Goal: Answer question/provide support

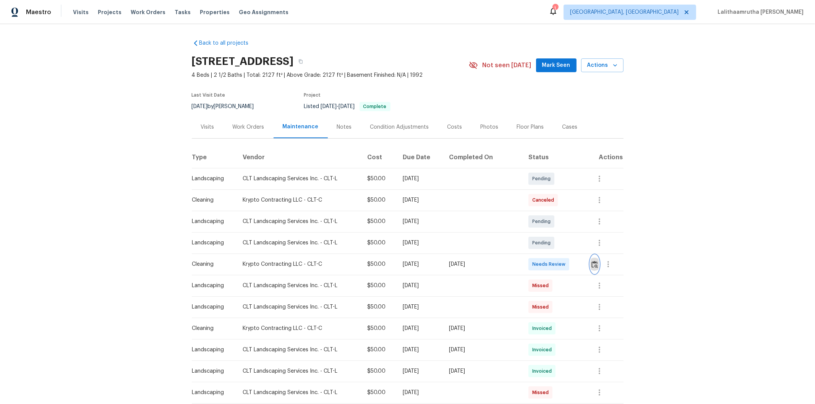
click at [579, 264] on img "button" at bounding box center [594, 264] width 6 height 7
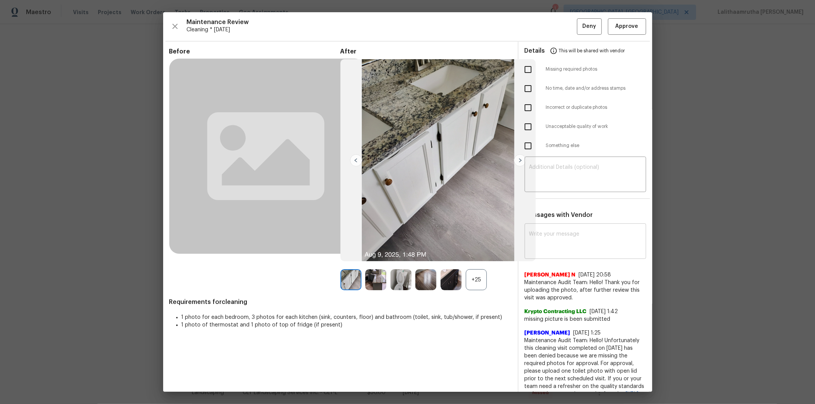
click at [579, 241] on textarea at bounding box center [585, 241] width 112 height 21
paste textarea "Maintenance Audit Team: Hello! Unfortunately, this cleaning visit completed on …"
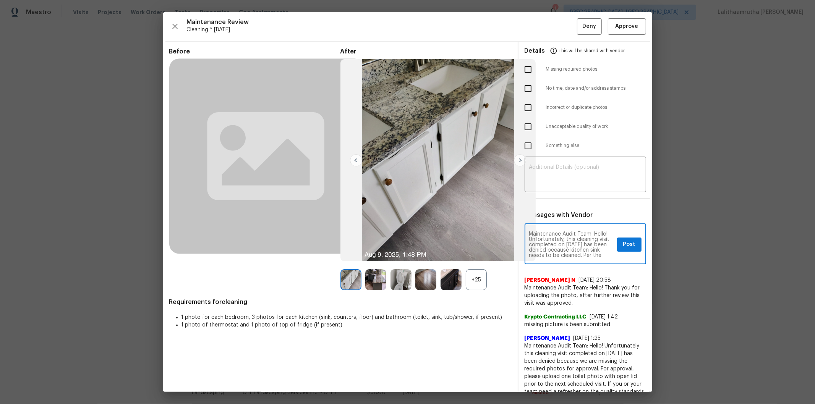
scroll to position [96, 0]
type textarea "Maintenance Audit Team: Hello! Unfortunately, this cleaning visit completed on …"
click at [579, 177] on textarea at bounding box center [585, 175] width 112 height 21
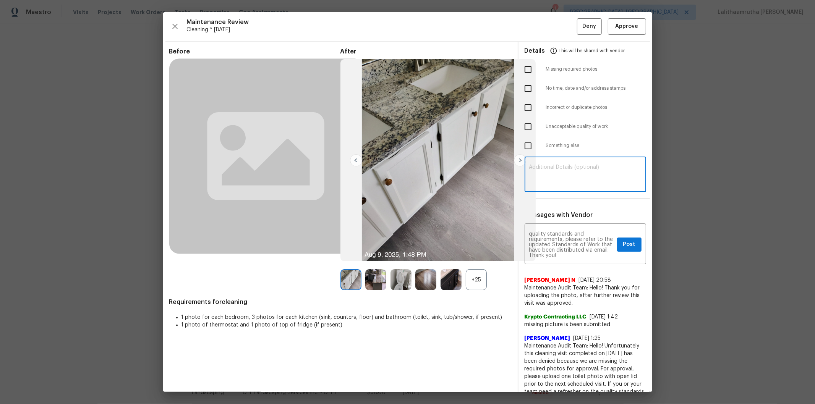
paste textarea "Maintenance Audit Team: Hello! Unfortunately, this cleaning visit completed on …"
type textarea "Maintenance Audit Team: Hello! Unfortunately, this cleaning visit completed on …"
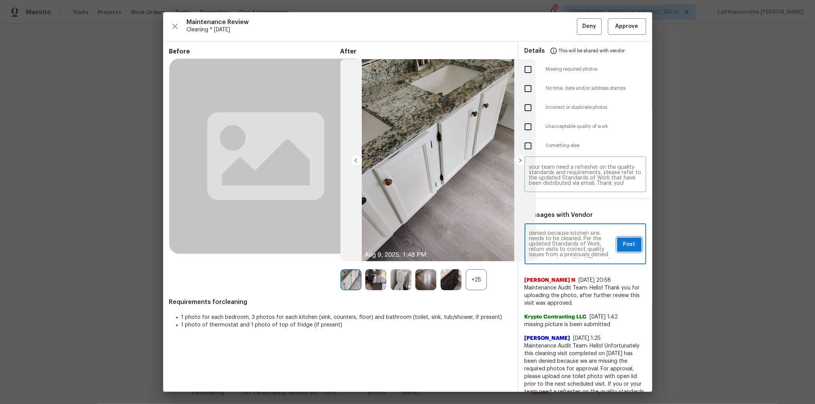
click at [579, 244] on span "Post" at bounding box center [629, 245] width 12 height 10
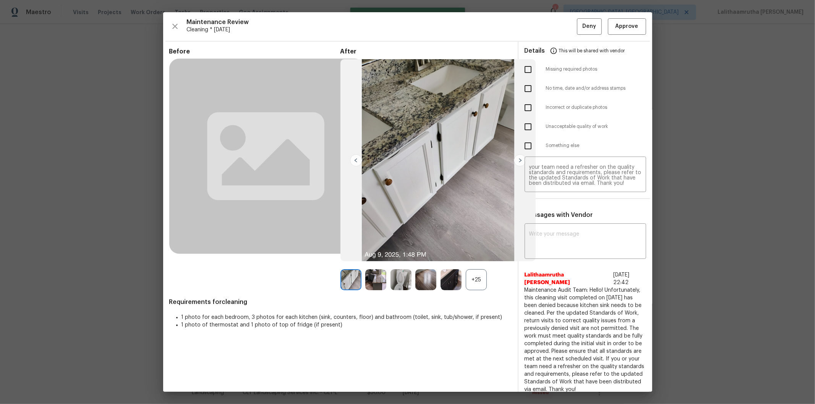
scroll to position [0, 0]
click at [524, 125] on input "checkbox" at bounding box center [528, 127] width 16 height 16
checkbox input "true"
click at [579, 25] on span "Deny" at bounding box center [589, 27] width 14 height 10
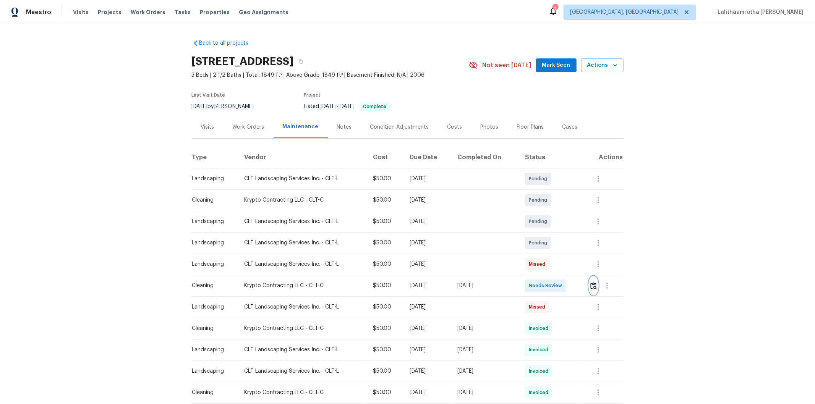
click at [579, 272] on img "button" at bounding box center [593, 285] width 6 height 7
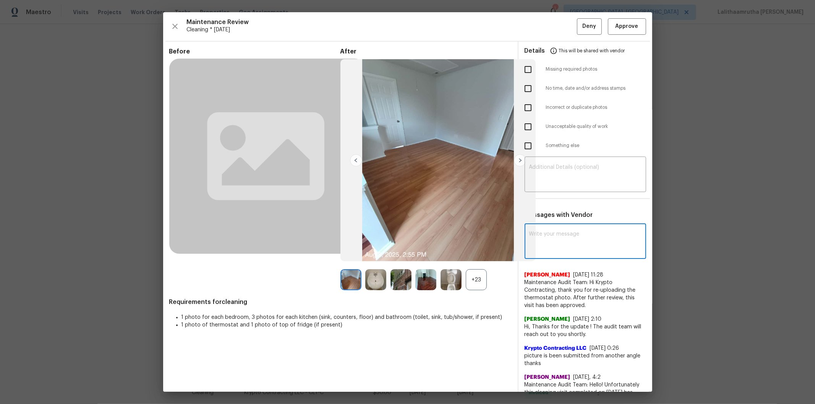
click at [576, 236] on textarea at bounding box center [585, 241] width 112 height 21
paste textarea "Maintenance Audit Team: Hello! Unfortunately, this cleaning visit completed on …"
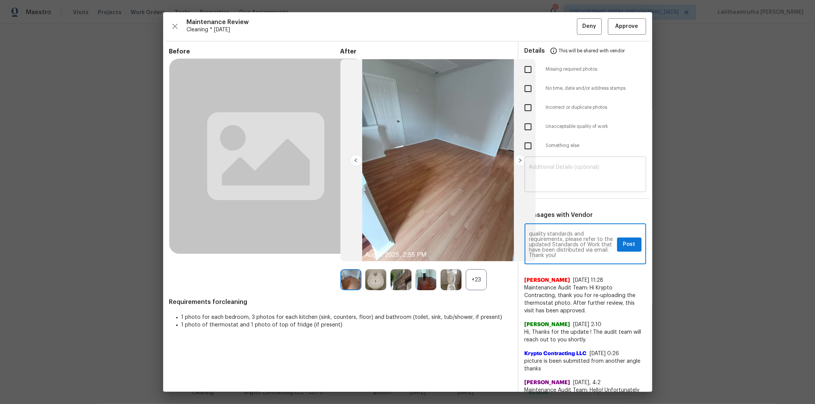
type textarea "Maintenance Audit Team: Hello! Unfortunately, this cleaning visit completed on …"
click at [574, 161] on div "​" at bounding box center [584, 175] width 121 height 34
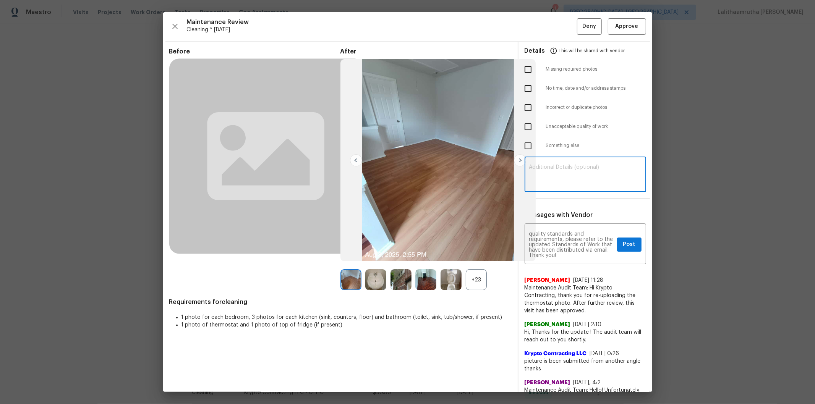
paste textarea "Maintenance Audit Team: Hello! Unfortunately, this cleaning visit completed on …"
type textarea "Maintenance Audit Team: Hello! Unfortunately, this cleaning visit completed on …"
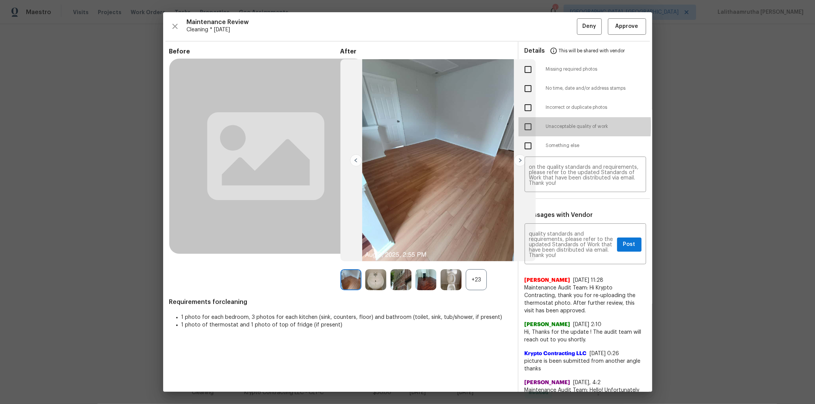
click at [524, 126] on input "checkbox" at bounding box center [528, 127] width 16 height 16
checkbox input "true"
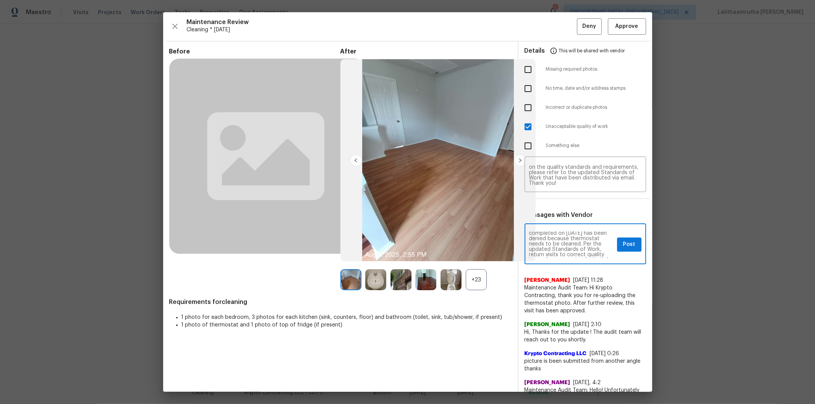
scroll to position [17, 0]
click at [579, 242] on button "Post" at bounding box center [629, 245] width 24 height 14
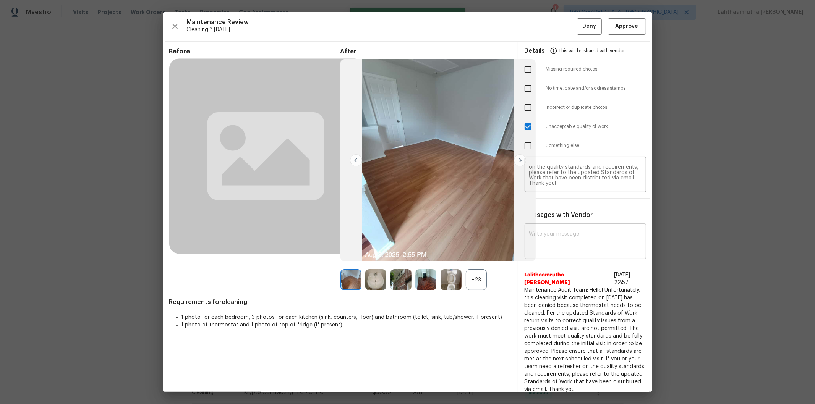
scroll to position [0, 0]
click at [579, 25] on span "Deny" at bounding box center [589, 27] width 14 height 10
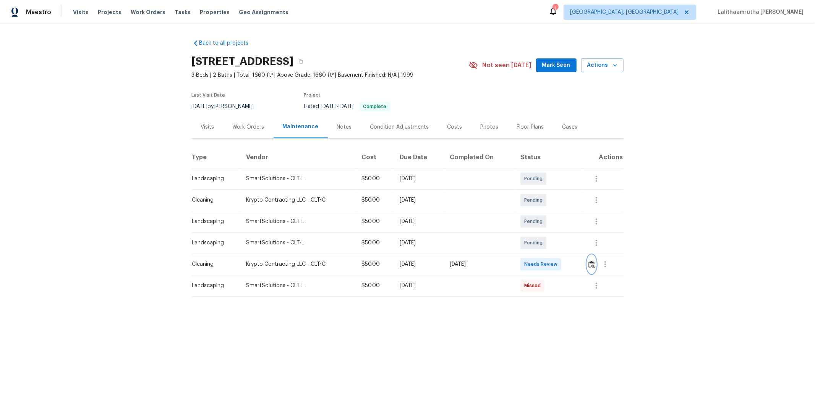
click at [579, 264] on img "button" at bounding box center [591, 264] width 6 height 7
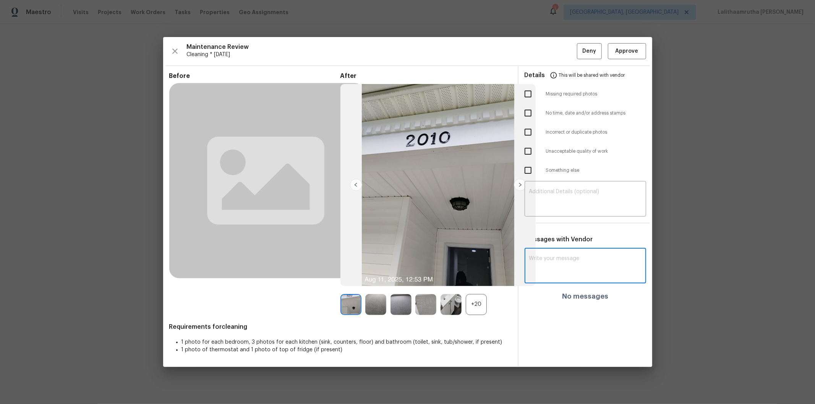
click at [570, 267] on textarea at bounding box center [585, 266] width 112 height 21
paste textarea "Maintenance Audit Team: Hello! After further review, the visit(05/26/2025) has …"
click at [579, 272] on textarea "Maintenance Audit Team: Hello! After further review, the visit(05/26/2025) has …" at bounding box center [571, 269] width 85 height 27
type textarea "Maintenance Audit Team: Hello! After further review, the visit(05/26/2025) has …"
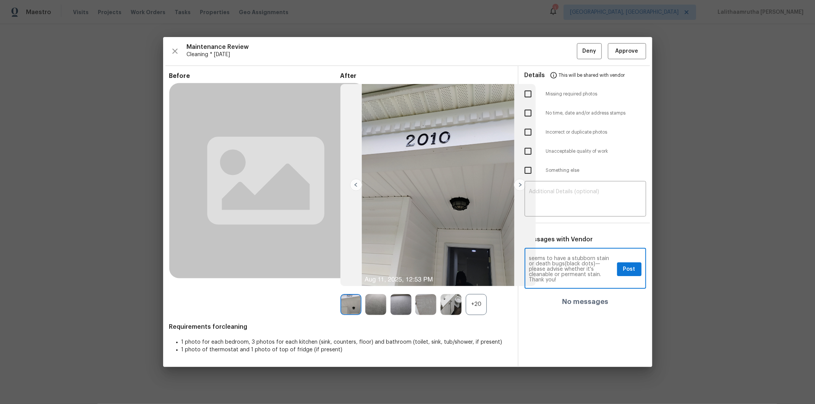
click at [552, 268] on textarea "Maintenance Audit Team: Hello! After further review, the visit(05/26/2025) has …" at bounding box center [571, 269] width 85 height 27
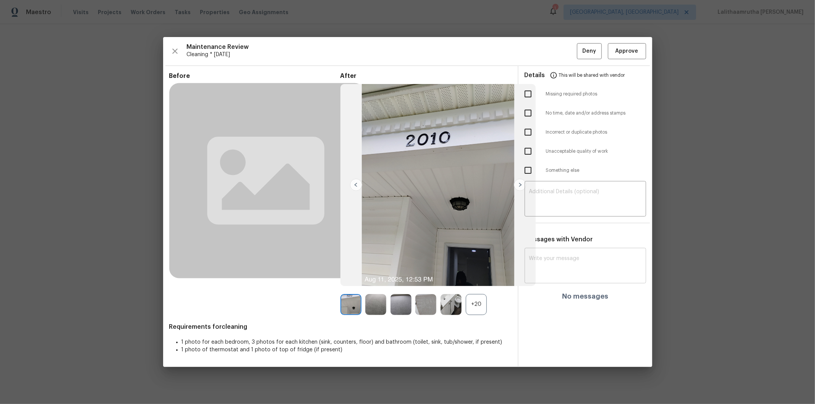
click at [579, 252] on div "x ​" at bounding box center [584, 267] width 121 height 34
paste textarea "Maintenance Audit Team: Hello! After further review, the visit on 06/22/2025, h…"
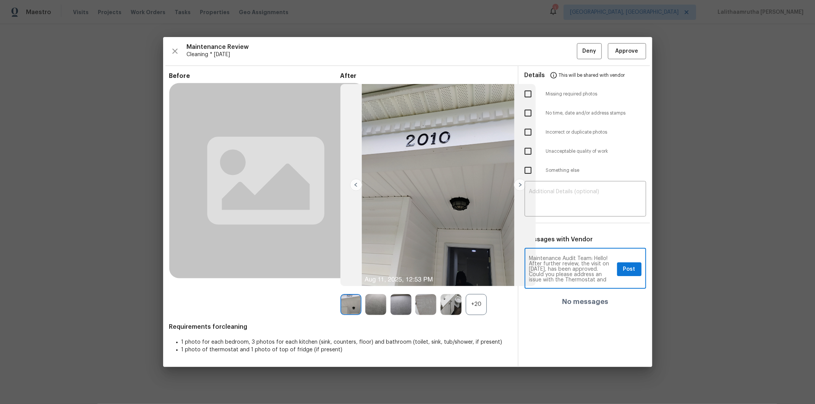
scroll to position [21, 0]
type textarea "Maintenance Audit Team: Hello! After further review, the visit on 06/22/2025, h…"
click at [579, 188] on div "​" at bounding box center [584, 200] width 121 height 34
click at [579, 265] on span "Post" at bounding box center [629, 270] width 12 height 10
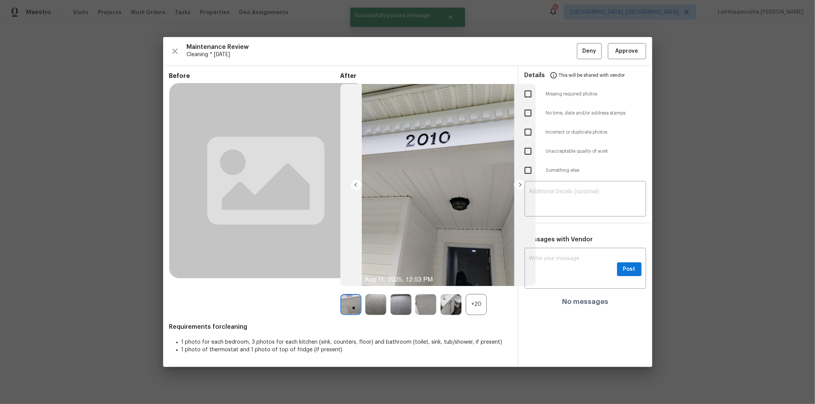
scroll to position [0, 0]
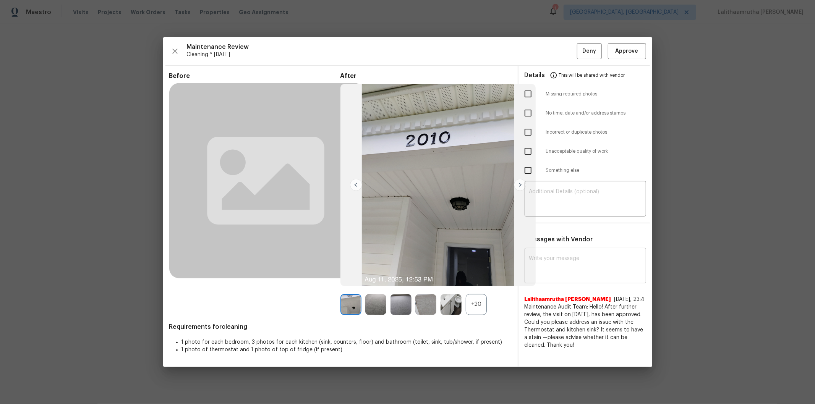
click at [579, 256] on textarea at bounding box center [585, 266] width 112 height 21
paste textarea "Maintenance Audit Team: Hello! After further review, the visit on 08/11/2025, h…"
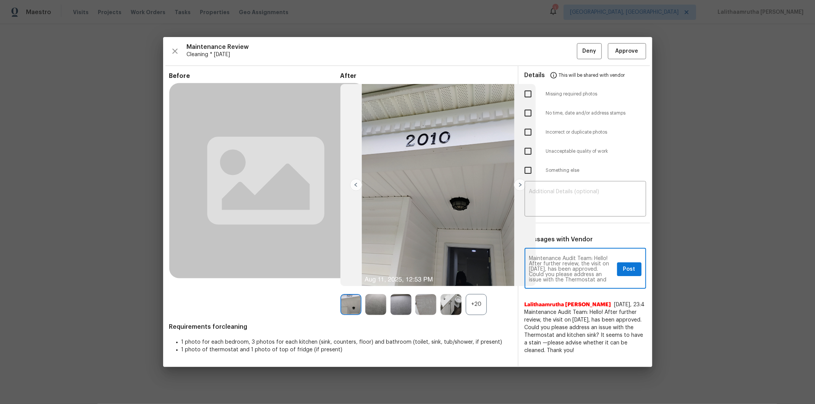
type textarea "Maintenance Audit Team: Hello! After further review, the visit on 08/11/2025, h…"
click at [579, 267] on span "Post" at bounding box center [629, 270] width 12 height 10
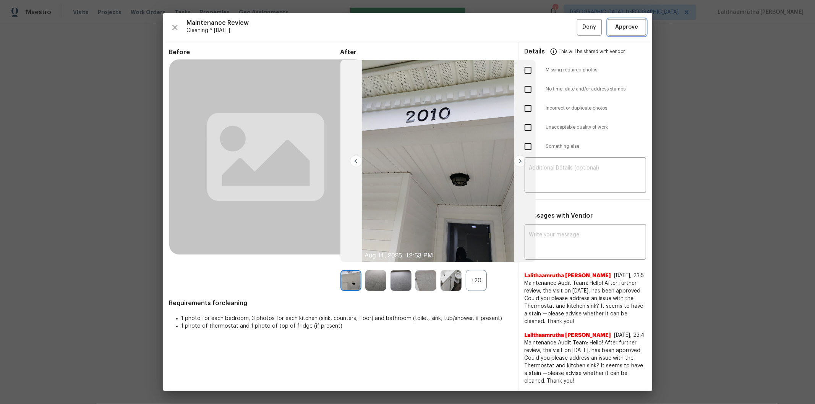
click at [579, 25] on span "Approve" at bounding box center [626, 28] width 23 height 10
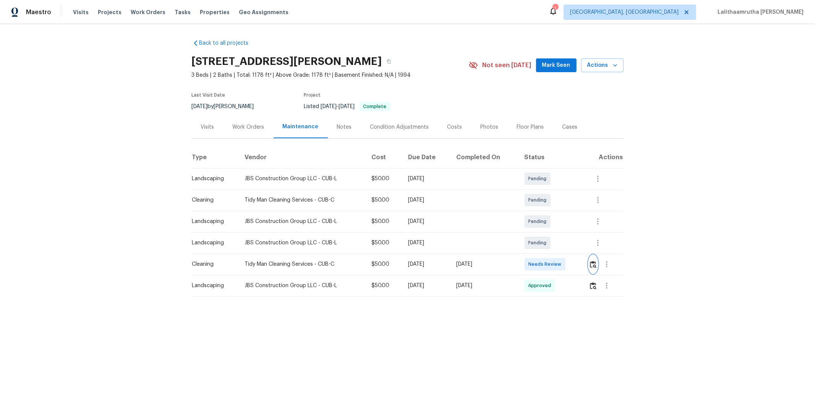
click at [579, 265] on img "button" at bounding box center [593, 264] width 6 height 7
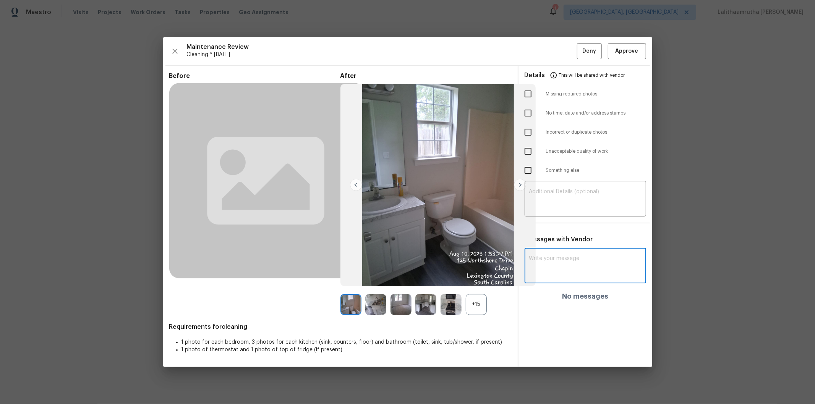
click at [579, 266] on textarea at bounding box center [585, 266] width 112 height 21
paste textarea "Maintenance Audit Team: Hello! After further review, the cleaning visit(08/11/2…"
type textarea "Maintenance Audit Team: Hello! After further review, the cleaning visit(08/11/2…"
click at [579, 268] on span "Post" at bounding box center [629, 270] width 12 height 10
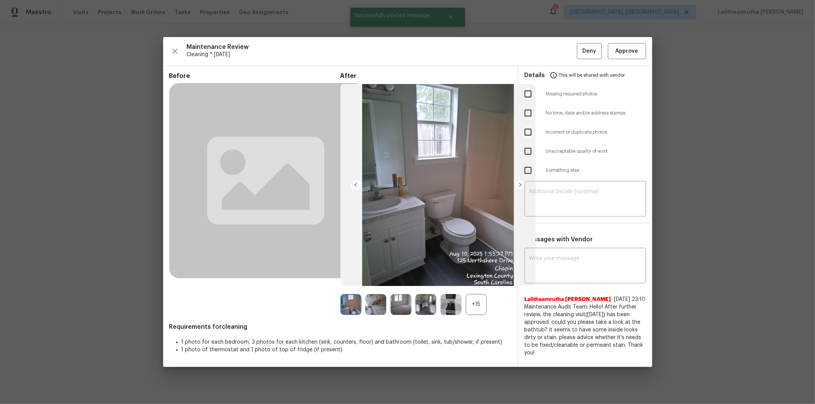
scroll to position [0, 0]
click at [579, 44] on button "Approve" at bounding box center [627, 51] width 38 height 16
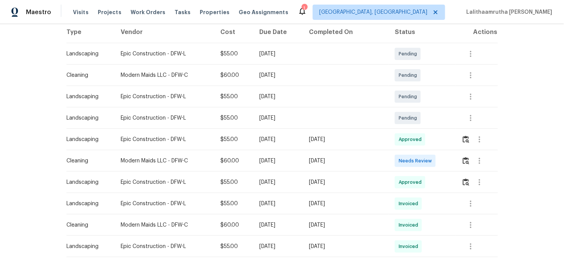
scroll to position [127, 0]
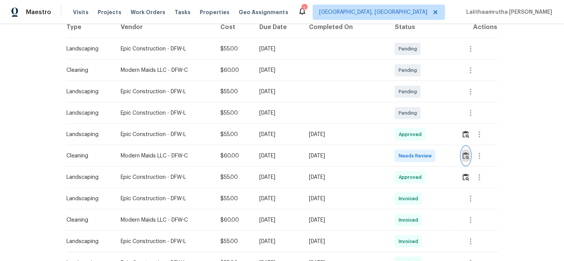
click at [464, 163] on button "button" at bounding box center [466, 156] width 9 height 18
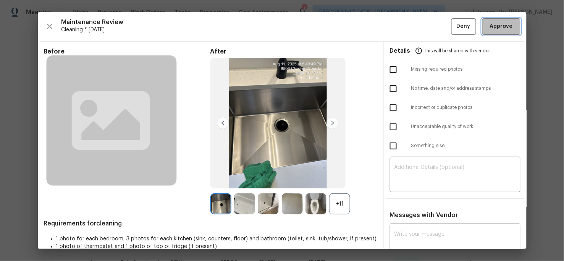
click at [498, 25] on span "Approve" at bounding box center [501, 27] width 23 height 10
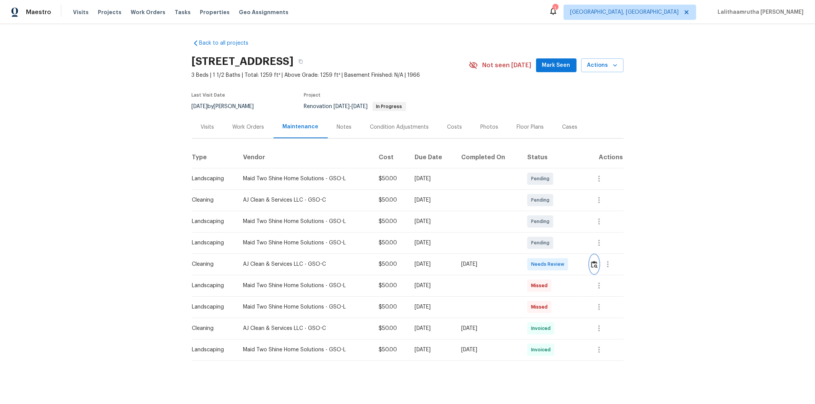
click at [579, 263] on button "button" at bounding box center [594, 264] width 9 height 18
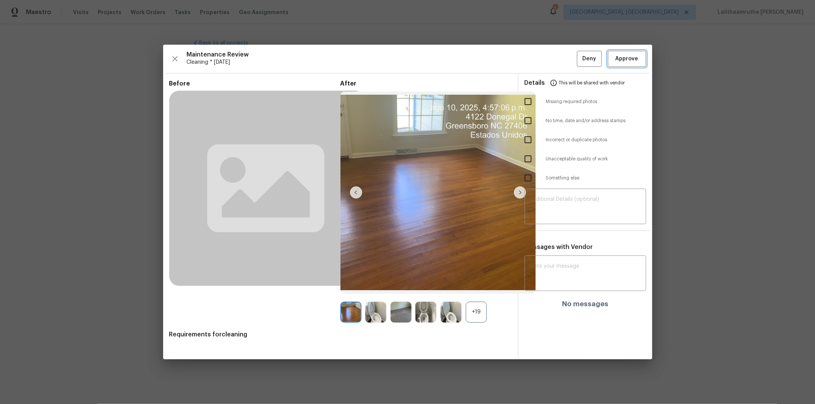
click at [579, 55] on span "Approve" at bounding box center [626, 59] width 23 height 10
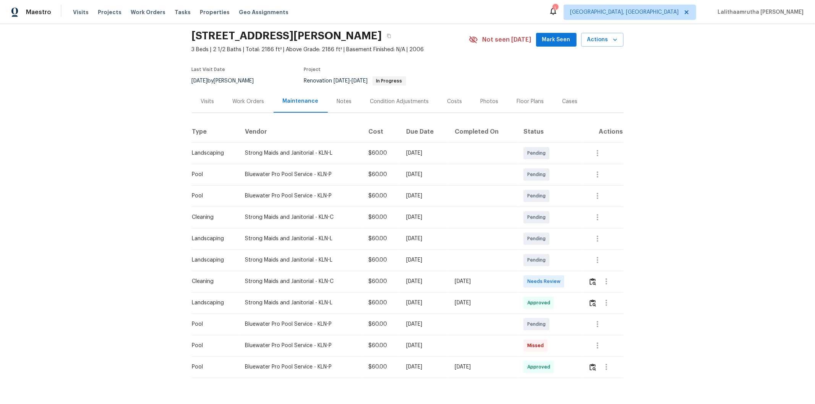
scroll to position [51, 0]
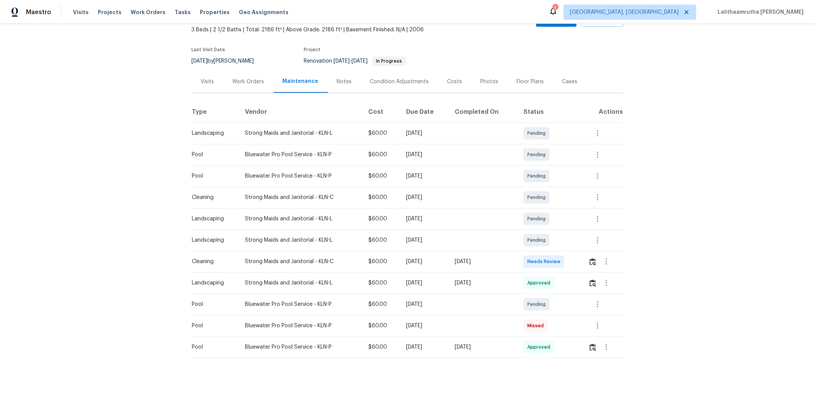
click at [579, 255] on td at bounding box center [602, 261] width 41 height 21
click at [579, 258] on img "button" at bounding box center [592, 261] width 6 height 7
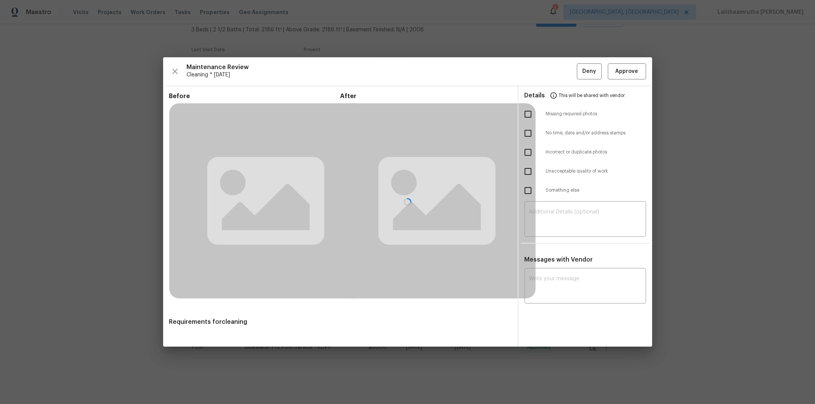
click at [579, 272] on div at bounding box center [407, 202] width 489 height 290
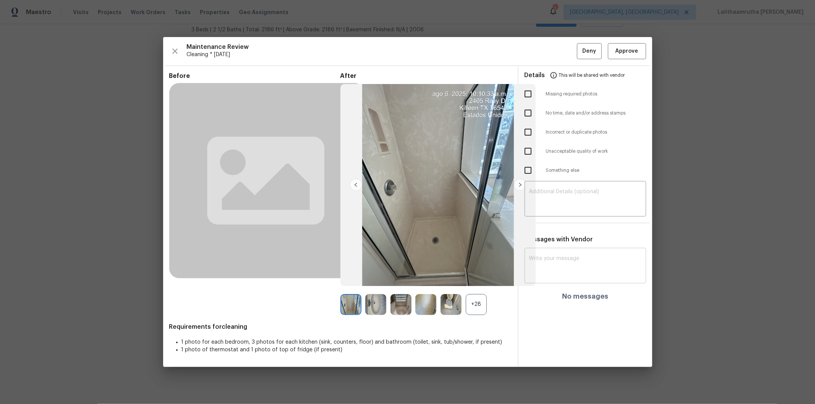
click at [579, 258] on textarea at bounding box center [585, 266] width 112 height 21
paste textarea "Maintenance Audit Team: Hello! Unfortunately, this cleaning visit completed on …"
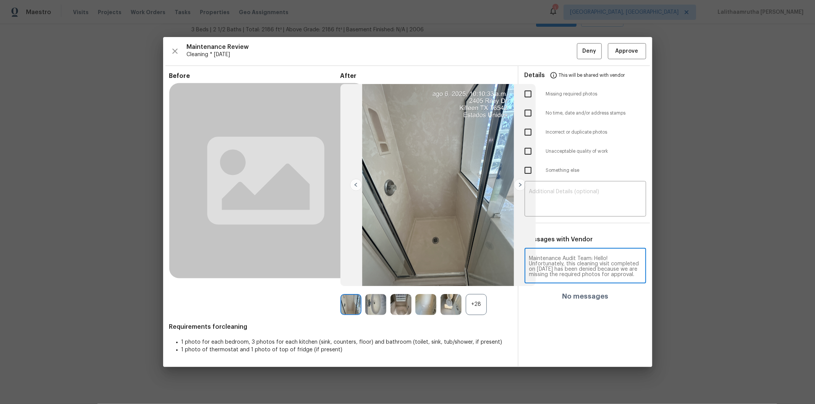
scroll to position [101, 0]
type textarea "Maintenance Audit Team: Hello! Unfortunately, this cleaning visit completed on …"
click at [579, 199] on textarea at bounding box center [585, 199] width 112 height 21
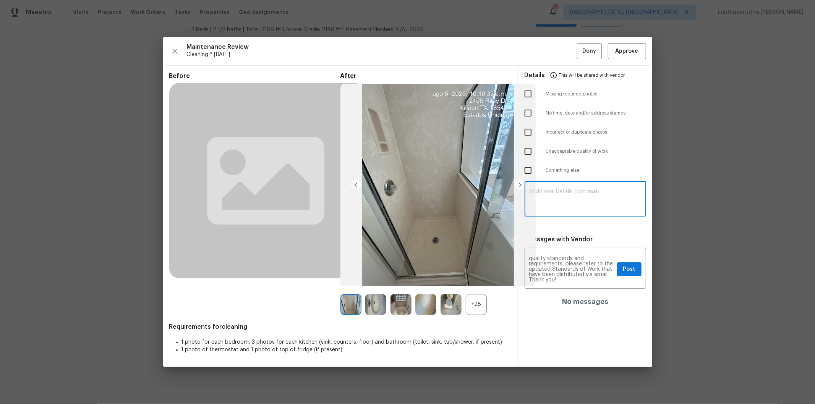
paste textarea "Maintenance Audit Team: Hello! Unfortunately, this cleaning visit completed on …"
type textarea "Maintenance Audit Team: Hello! Unfortunately, this cleaning visit completed on …"
click at [524, 88] on input "checkbox" at bounding box center [528, 94] width 16 height 16
checkbox input "true"
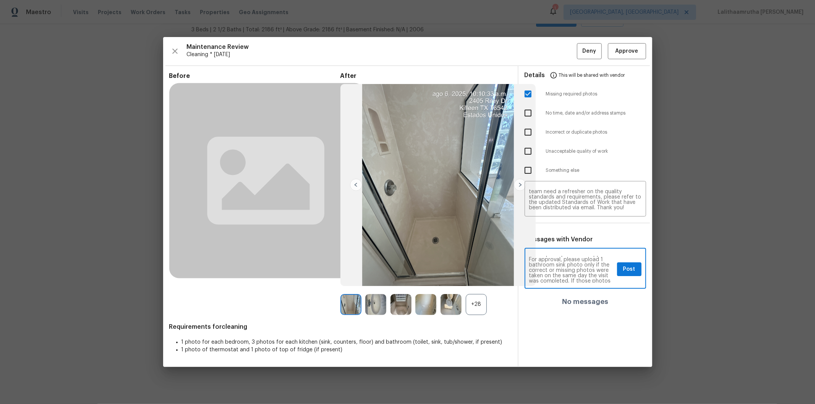
scroll to position [34, 0]
click at [579, 261] on div "Maintenance Audit Team: Hello! Unfortunately, this cleaning visit completed on …" at bounding box center [584, 269] width 121 height 39
click at [579, 266] on span "Post" at bounding box center [629, 270] width 12 height 10
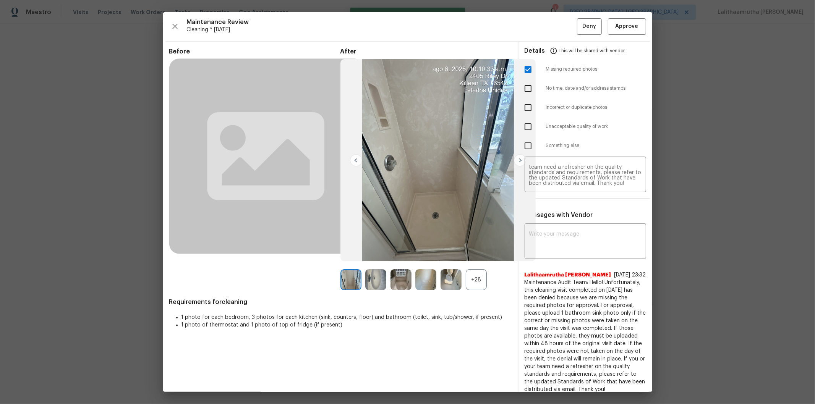
scroll to position [0, 0]
click at [579, 21] on button "Deny" at bounding box center [589, 26] width 25 height 16
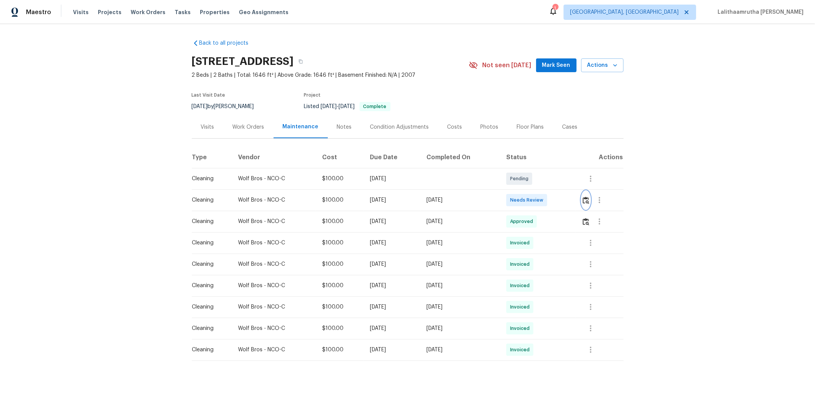
click at [579, 202] on img "button" at bounding box center [585, 200] width 6 height 7
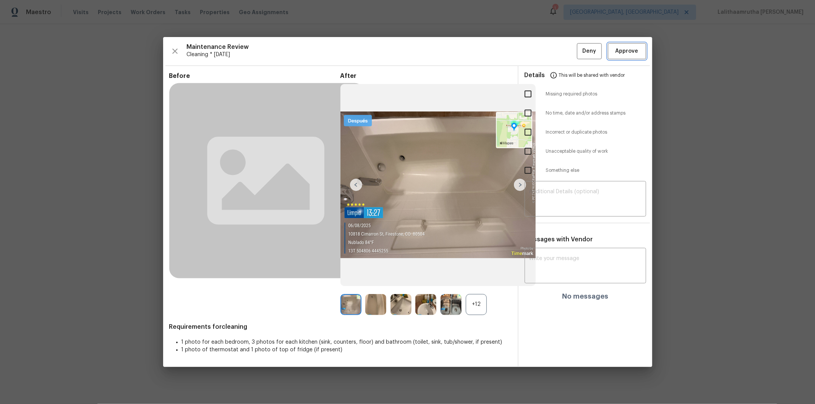
click at [579, 50] on span "Approve" at bounding box center [626, 52] width 23 height 10
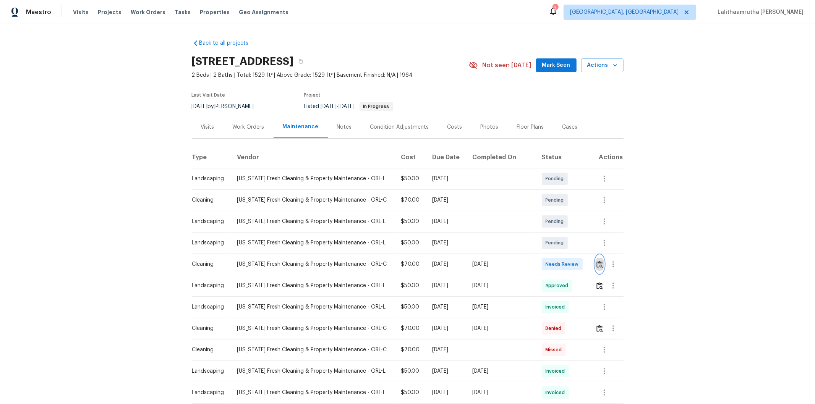
click at [579, 263] on img "button" at bounding box center [599, 264] width 6 height 7
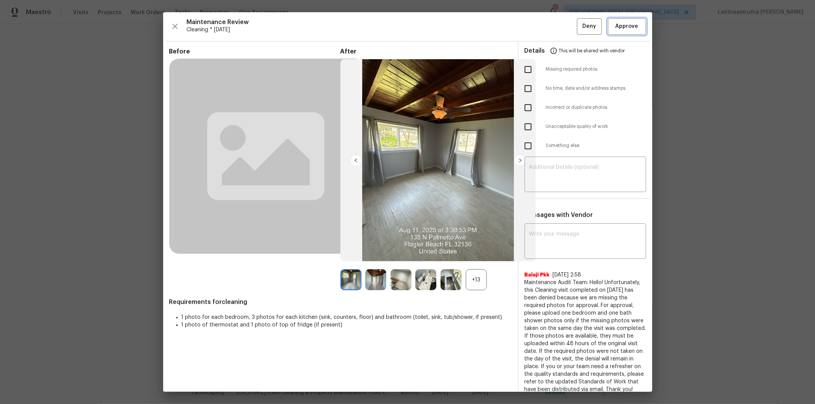
click at [579, 26] on span "Approve" at bounding box center [626, 27] width 23 height 10
